Goal: Transaction & Acquisition: Purchase product/service

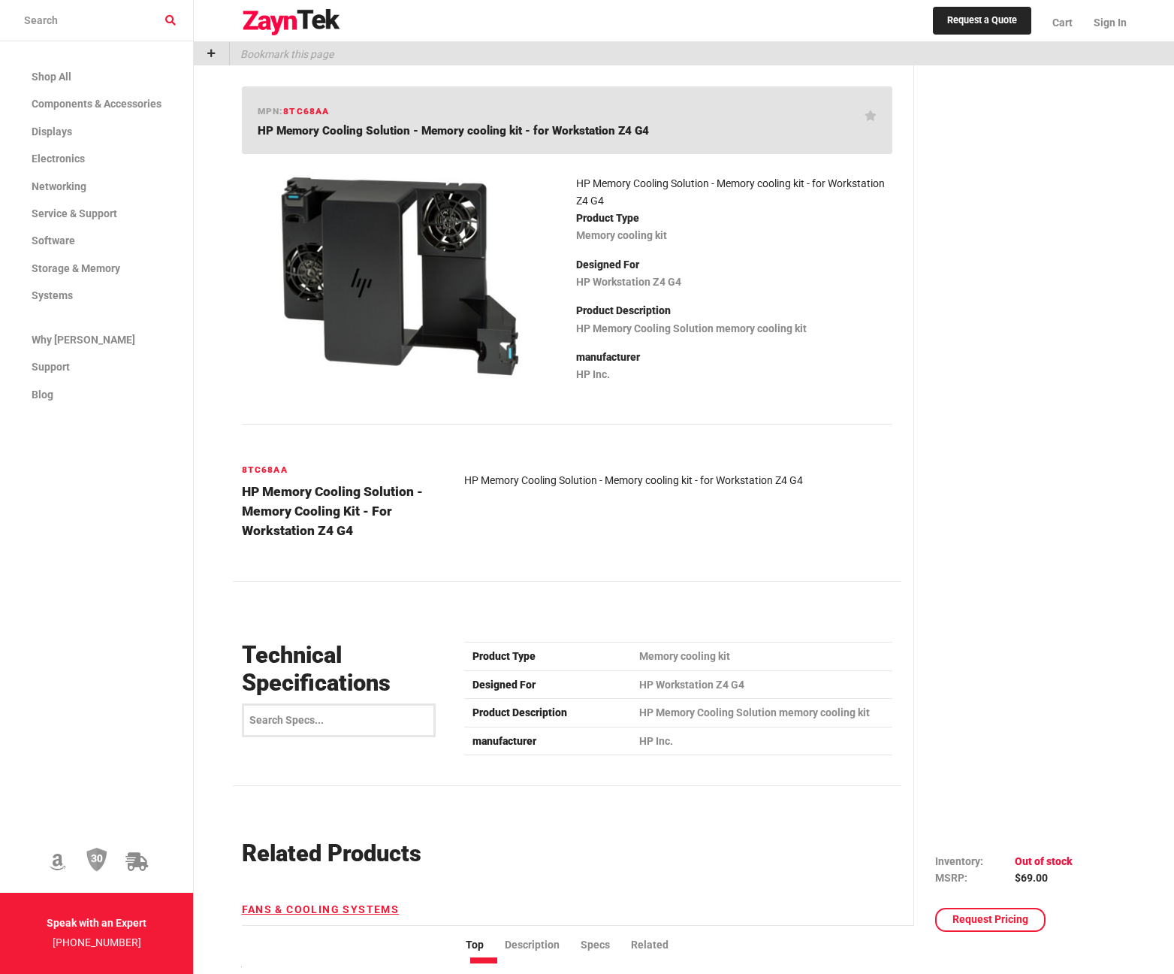
click at [1041, 235] on div at bounding box center [1016, 663] width 160 height 1175
